Goal: Download file/media

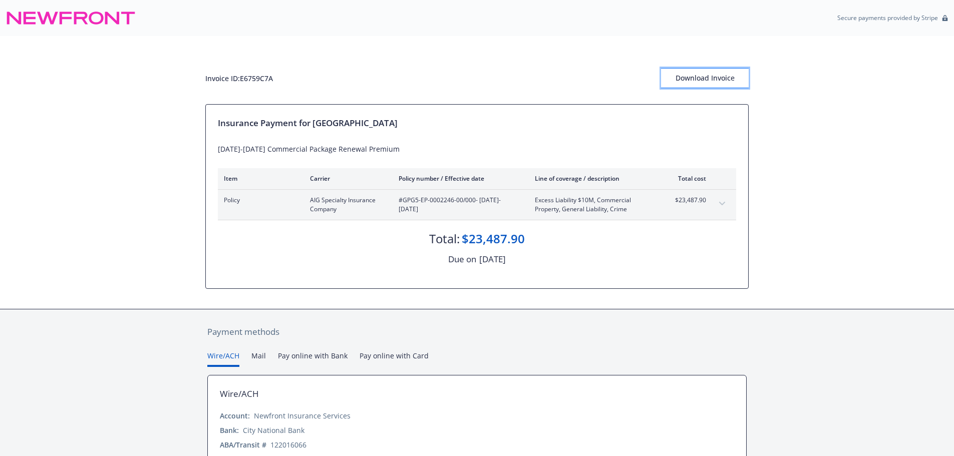
click at [690, 80] on div "Download Invoice" at bounding box center [705, 78] width 88 height 19
